Goal: Find specific page/section: Find specific page/section

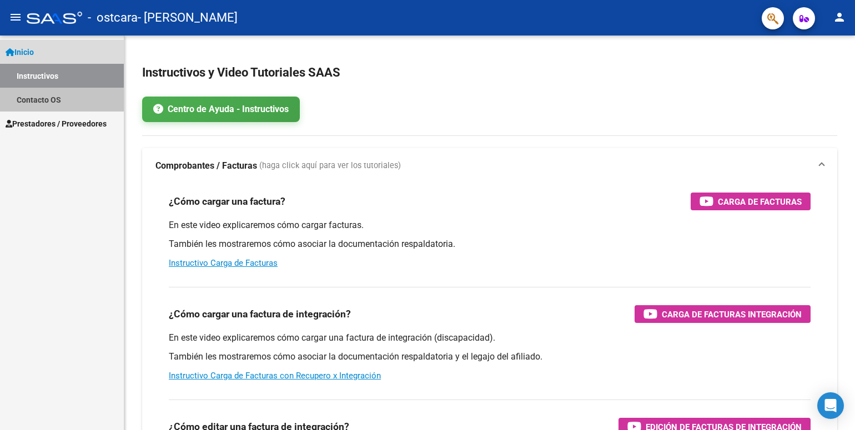
click at [58, 100] on link "Contacto OS" at bounding box center [62, 100] width 124 height 24
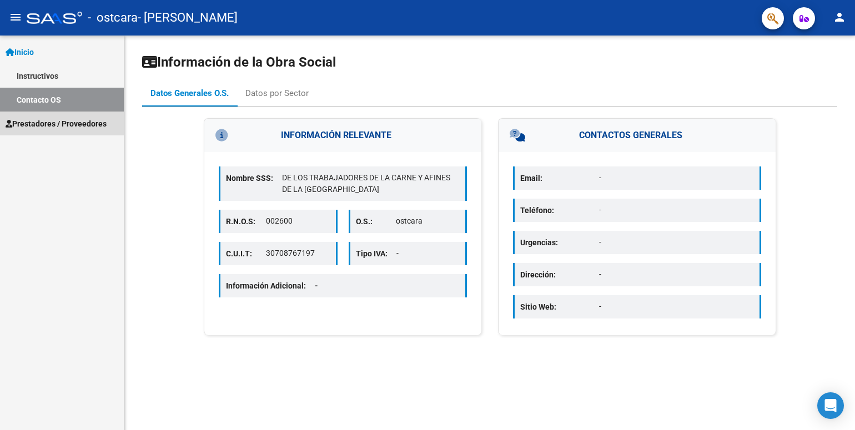
click at [62, 125] on span "Prestadores / Proveedores" at bounding box center [56, 124] width 101 height 12
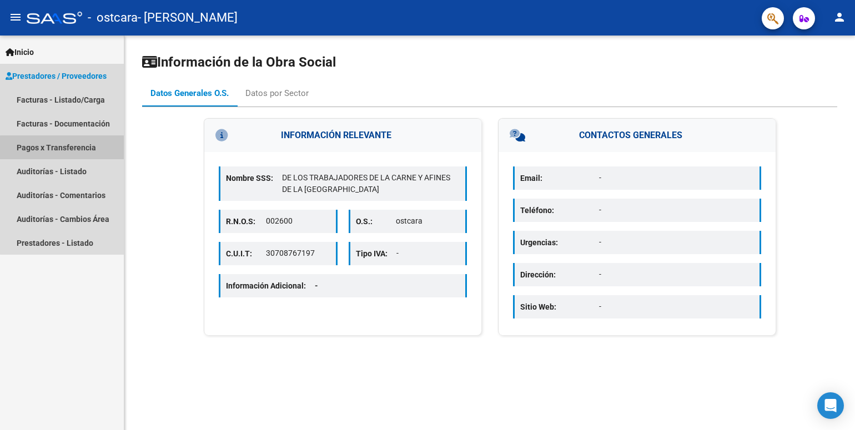
click at [63, 148] on link "Pagos x Transferencia" at bounding box center [62, 147] width 124 height 24
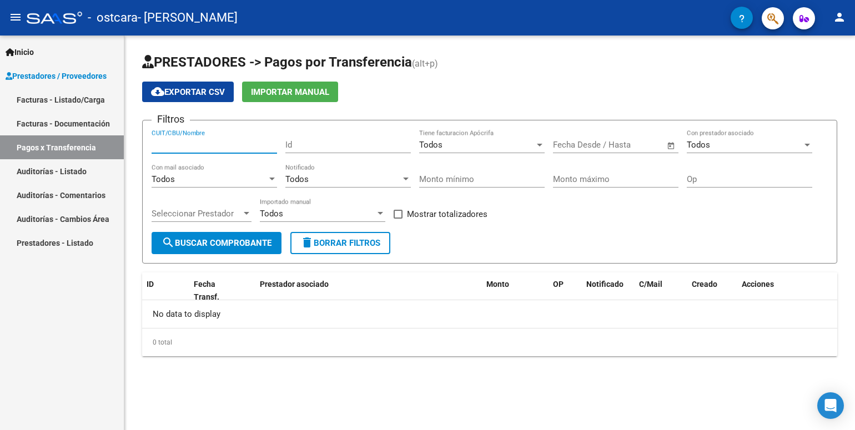
click at [181, 140] on input "CUIT/CBU/Nombre" at bounding box center [214, 145] width 125 height 10
drag, startPoint x: 745, startPoint y: 222, endPoint x: 703, endPoint y: 203, distance: 46.7
click at [703, 203] on div "Filtros 27292881490 CUIT/CBU/Nombre Id Todos Tiene facturacion Apócrifa Fecha i…" at bounding box center [490, 180] width 676 height 103
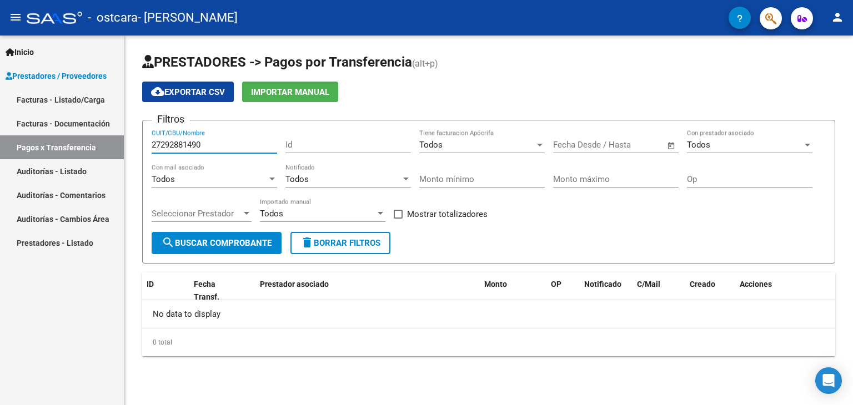
click at [212, 143] on input "27292881490" at bounding box center [214, 145] width 125 height 10
type input "2"
type input "0070345930004005848312"
click at [571, 294] on datatable-header-cell "OP" at bounding box center [562, 291] width 33 height 37
click at [433, 293] on datatable-header-cell "Prestador asociado" at bounding box center [367, 291] width 224 height 37
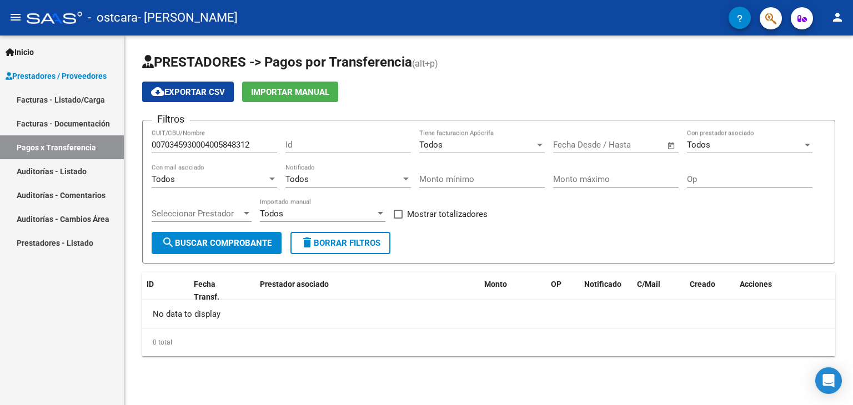
click at [308, 151] on div "Id" at bounding box center [347, 141] width 125 height 24
click at [275, 180] on div at bounding box center [272, 179] width 10 height 9
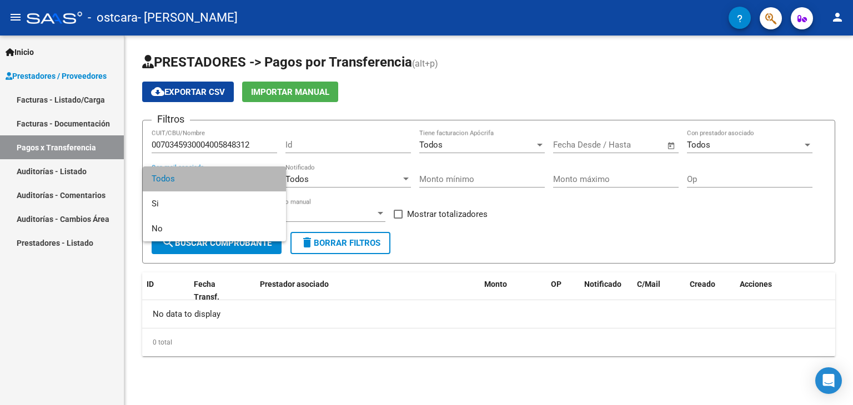
click at [275, 180] on span "Todos" at bounding box center [214, 179] width 125 height 25
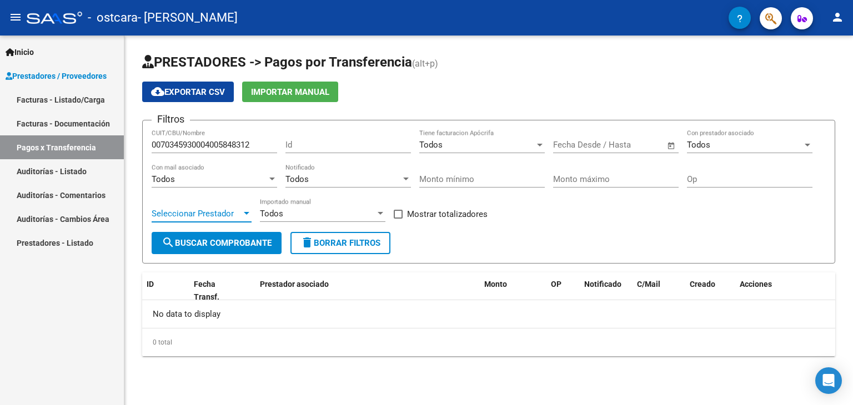
click at [246, 214] on div at bounding box center [247, 213] width 6 height 3
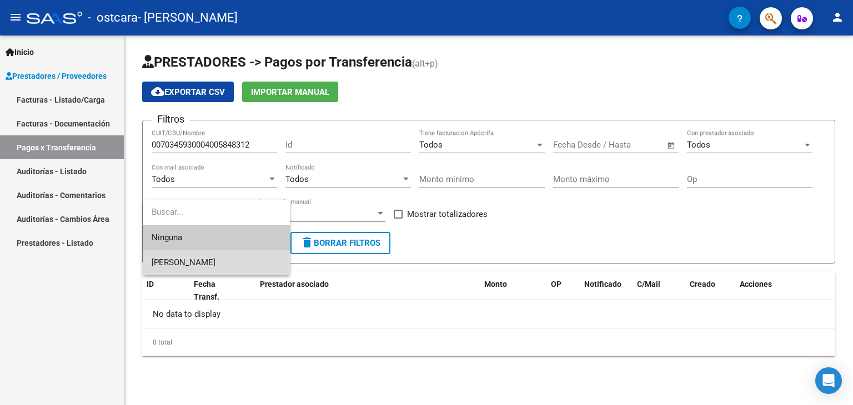
click at [242, 263] on span "[PERSON_NAME]" at bounding box center [216, 262] width 129 height 25
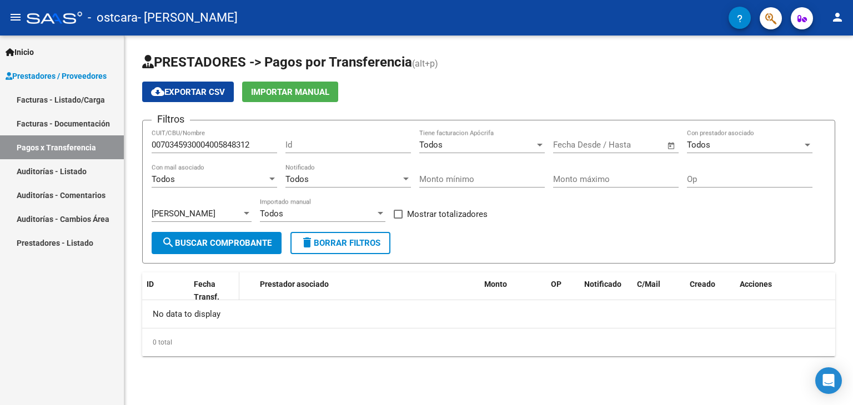
click at [208, 296] on span "Fecha Transf." at bounding box center [207, 291] width 26 height 22
drag, startPoint x: 244, startPoint y: 279, endPoint x: 243, endPoint y: 247, distance: 32.2
click at [243, 247] on div "PRESTADORES -> Pagos por Transferencia (alt+p) cloud_download Exportar CSV Impo…" at bounding box center [488, 204] width 693 height 303
drag, startPoint x: 462, startPoint y: 241, endPoint x: 460, endPoint y: 200, distance: 41.7
click at [460, 200] on form "Filtros 0070345930004005848312 CUIT/CBU/Nombre Id Todos Tiene facturacion Apócr…" at bounding box center [488, 192] width 693 height 144
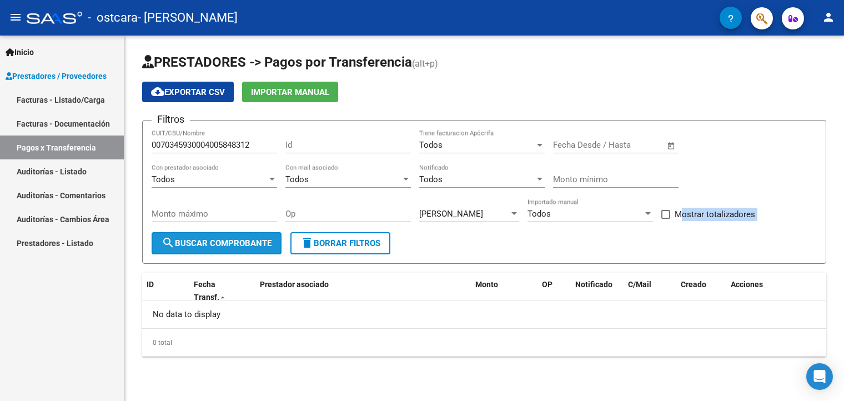
click at [253, 238] on span "search Buscar Comprobante" at bounding box center [217, 243] width 110 height 10
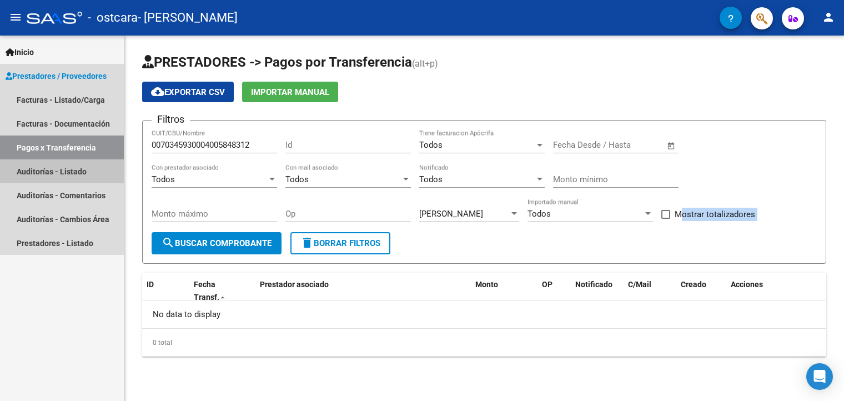
click at [60, 177] on link "Auditorías - Listado" at bounding box center [62, 171] width 124 height 24
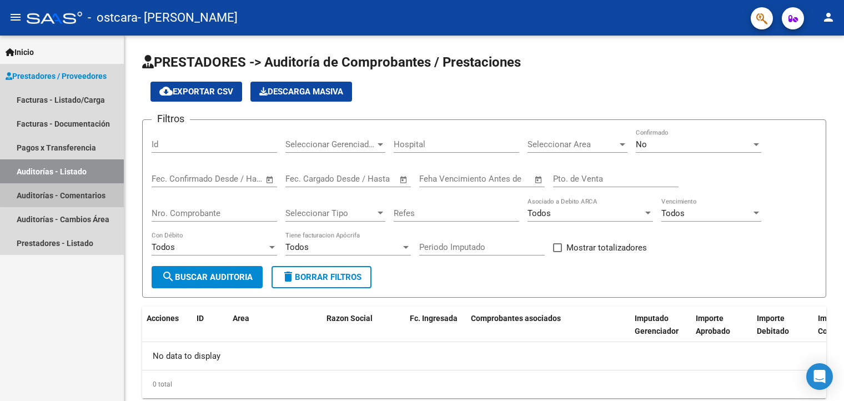
click at [63, 194] on link "Auditorías - Comentarios" at bounding box center [62, 195] width 124 height 24
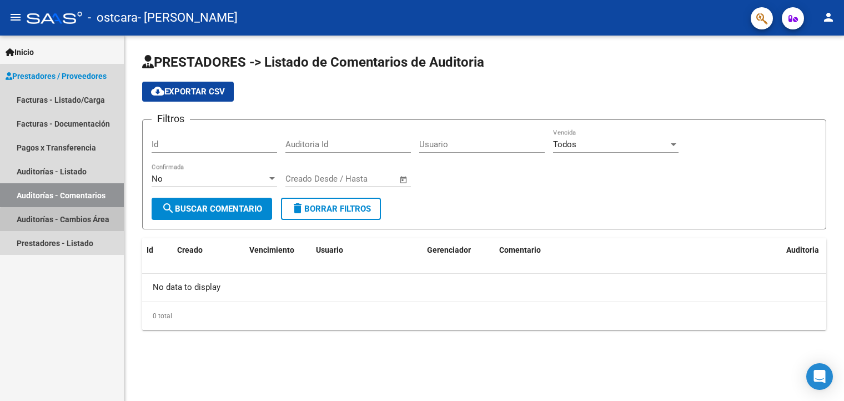
click at [67, 223] on link "Auditorías - Cambios Área" at bounding box center [62, 219] width 124 height 24
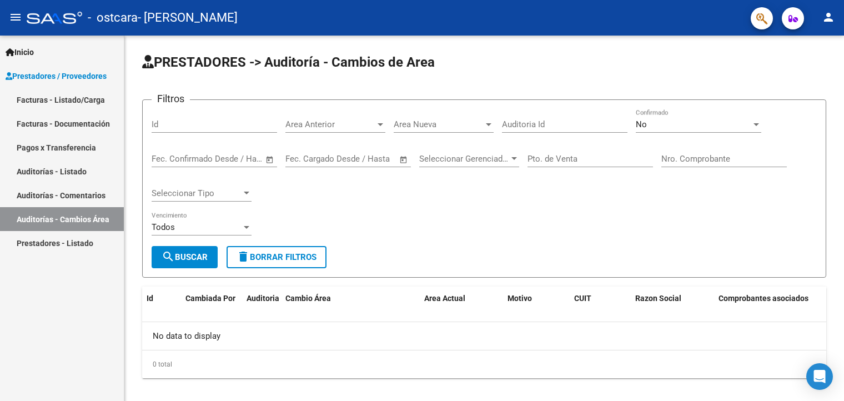
click at [68, 245] on link "Prestadores - Listado" at bounding box center [62, 243] width 124 height 24
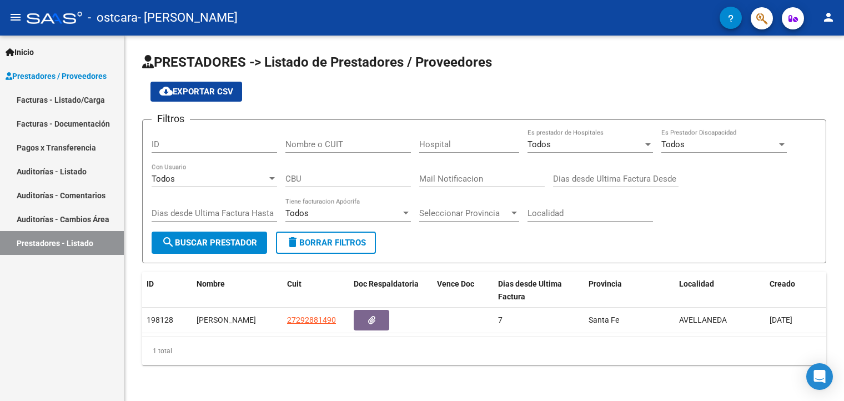
click at [77, 100] on link "Facturas - Listado/Carga" at bounding box center [62, 100] width 124 height 24
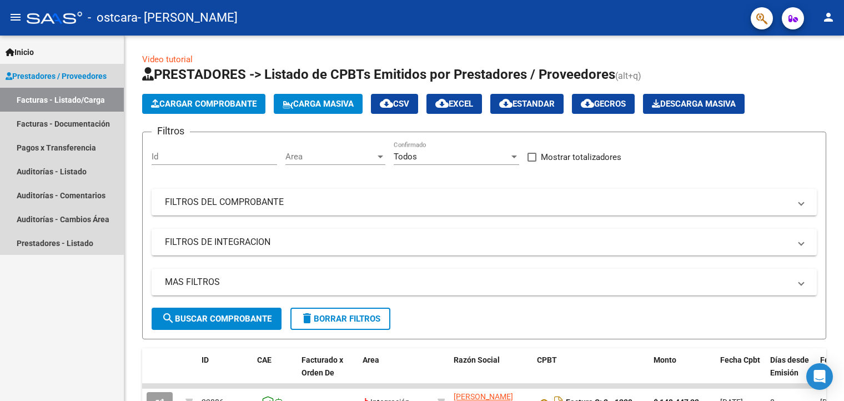
click at [73, 74] on span "Prestadores / Proveedores" at bounding box center [56, 76] width 101 height 12
